Goal: Contribute content: Contribute content

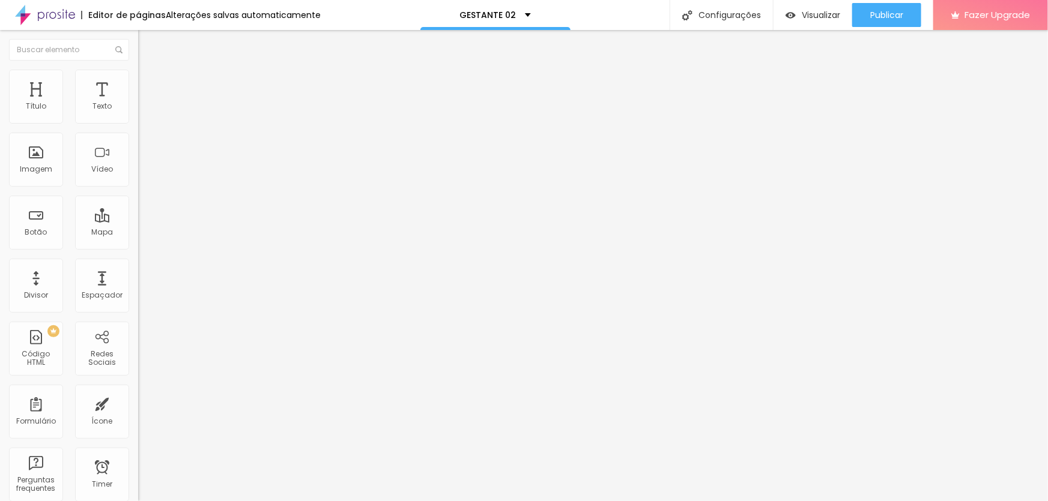
click at [138, 127] on span "Editar perguntas" at bounding box center [172, 122] width 68 height 10
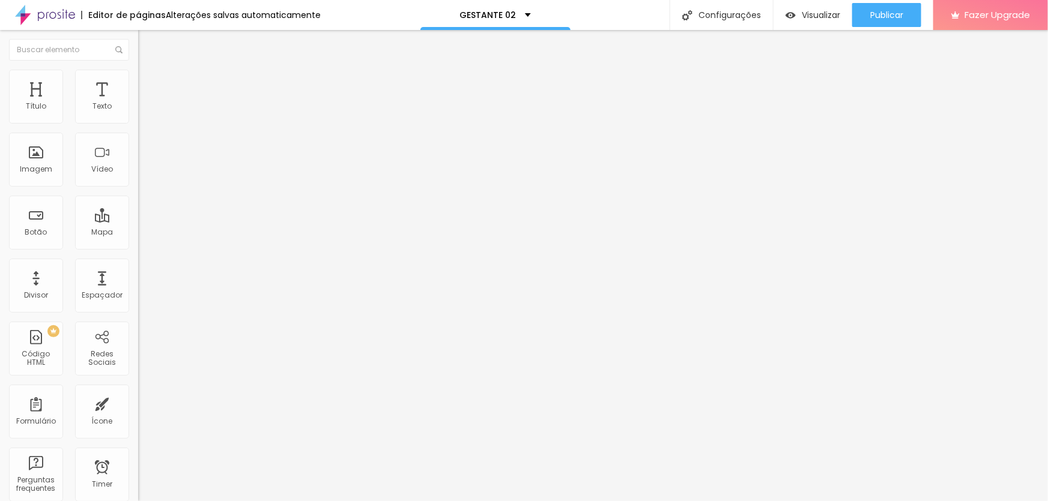
drag, startPoint x: 454, startPoint y: 319, endPoint x: 445, endPoint y: 315, distance: 9.4
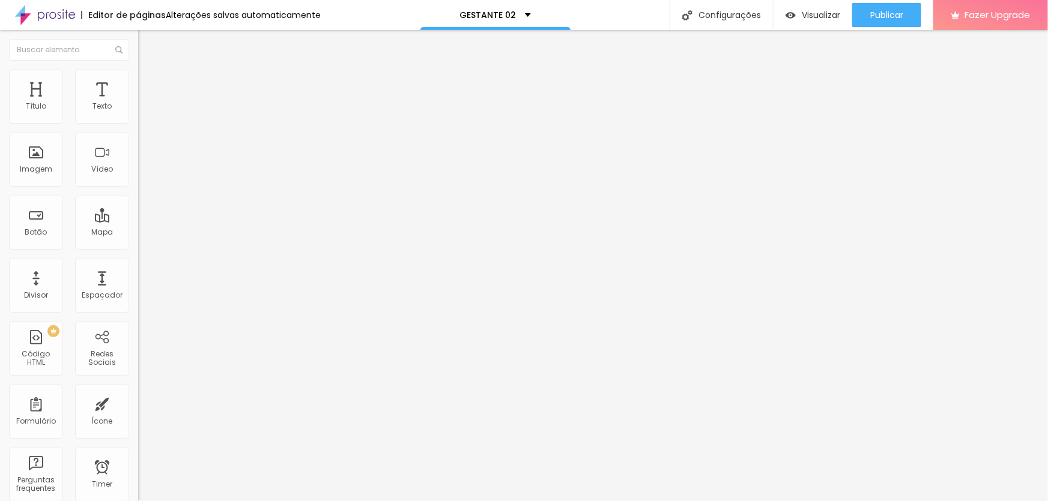
click at [859, 21] on button "Publicar" at bounding box center [886, 15] width 69 height 24
click at [875, 11] on span "Publicar" at bounding box center [886, 15] width 33 height 10
click at [885, 13] on span "Publicar" at bounding box center [886, 15] width 33 height 10
click at [878, 8] on div "Publicar" at bounding box center [886, 15] width 33 height 24
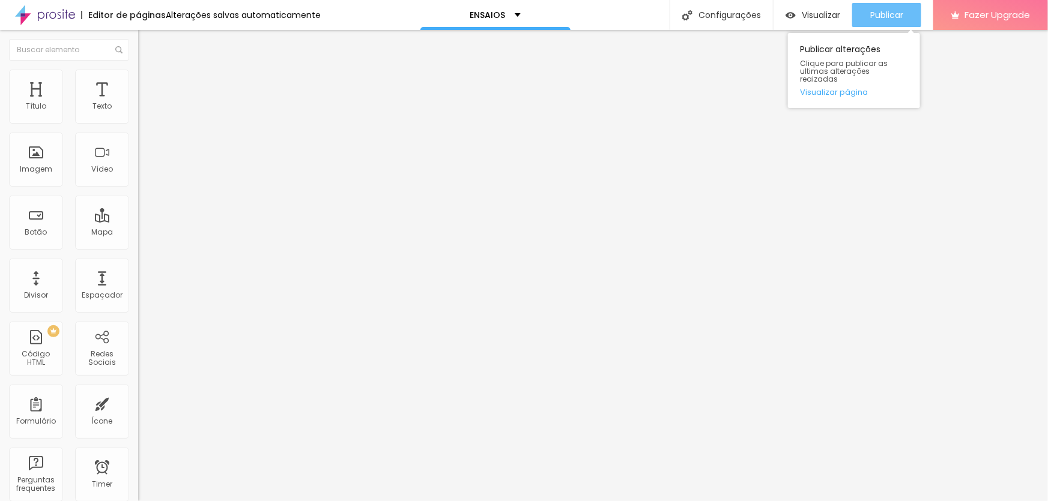
click at [879, 13] on span "Publicar" at bounding box center [886, 15] width 33 height 10
click at [876, 7] on div "Publicar" at bounding box center [886, 15] width 33 height 24
click at [888, 11] on span "Publicar" at bounding box center [886, 15] width 33 height 10
